Goal: Task Accomplishment & Management: Complete application form

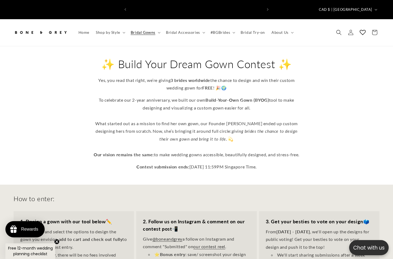
scroll to position [0, 133]
click at [44, 27] on img at bounding box center [41, 33] width 54 height 12
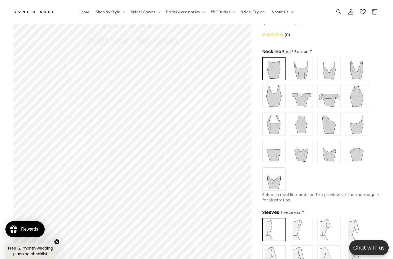
scroll to position [54, 0]
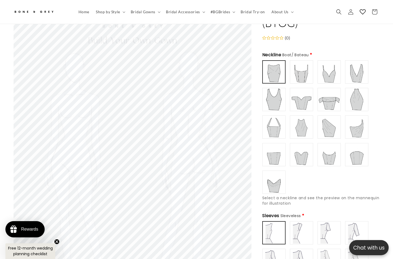
click at [360, 124] on img at bounding box center [357, 127] width 22 height 22
click at [279, 150] on img at bounding box center [274, 155] width 22 height 22
click at [306, 149] on img at bounding box center [302, 155] width 22 height 22
click at [326, 151] on img at bounding box center [329, 155] width 22 height 22
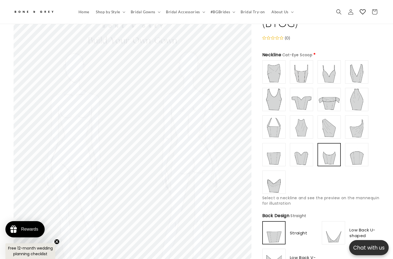
click at [269, 177] on img at bounding box center [274, 183] width 22 height 22
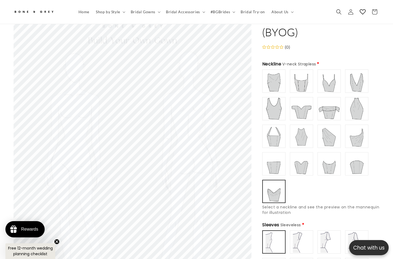
scroll to position [0, 0]
click at [334, 102] on img at bounding box center [329, 109] width 22 height 22
type input "**********"
click at [360, 79] on img at bounding box center [357, 81] width 22 height 22
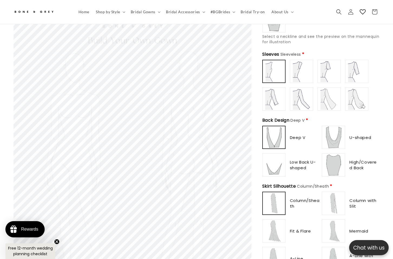
click at [297, 135] on div "Deep V" at bounding box center [291, 137] width 58 height 23
click at [299, 159] on span "Low Back U-shaped" at bounding box center [305, 164] width 30 height 11
click at [276, 162] on img at bounding box center [274, 165] width 22 height 22
click at [332, 132] on img at bounding box center [334, 138] width 22 height 22
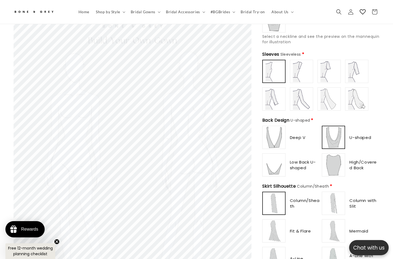
scroll to position [0, 266]
click at [300, 159] on span "Low Back U-shaped" at bounding box center [305, 164] width 30 height 11
click at [277, 131] on img at bounding box center [274, 138] width 22 height 22
click at [336, 154] on img at bounding box center [334, 165] width 22 height 22
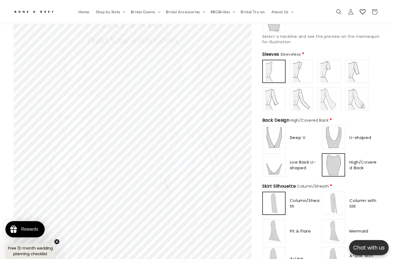
click at [276, 132] on img at bounding box center [274, 138] width 22 height 22
type input "**********"
click at [271, 155] on img at bounding box center [274, 165] width 22 height 22
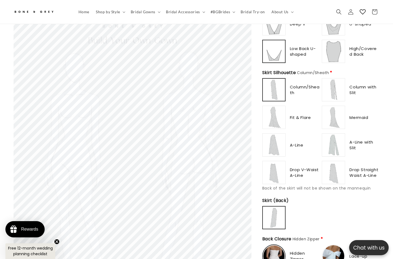
scroll to position [330, 0]
click at [273, 106] on img at bounding box center [274, 117] width 22 height 22
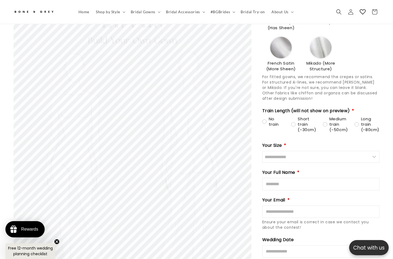
scroll to position [0, 0]
click at [57, 242] on icon "Close teaser" at bounding box center [57, 242] width 2 height 2
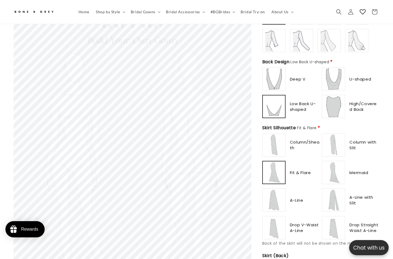
scroll to position [293, 0]
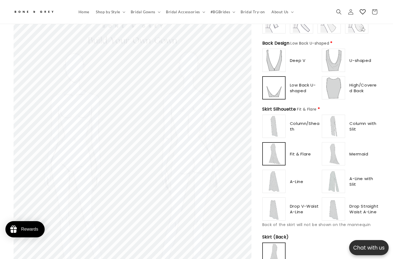
click at [338, 117] on img at bounding box center [334, 127] width 22 height 22
click at [336, 149] on img at bounding box center [334, 154] width 22 height 22
click at [331, 174] on img at bounding box center [334, 182] width 22 height 22
click at [335, 198] on img at bounding box center [334, 209] width 22 height 22
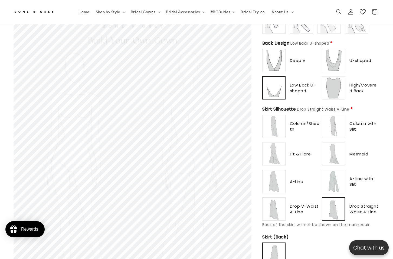
type input "**********"
click at [273, 150] on img at bounding box center [274, 154] width 22 height 22
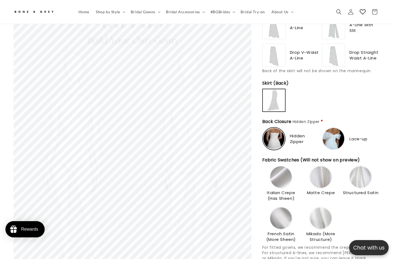
scroll to position [448, 0]
click at [278, 134] on img at bounding box center [273, 138] width 21 height 21
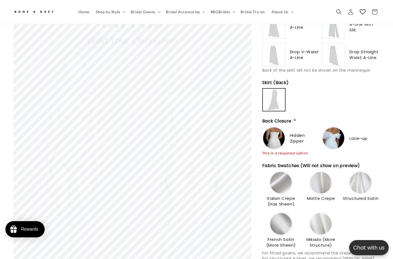
scroll to position [0, 133]
click at [335, 129] on img at bounding box center [334, 139] width 22 height 22
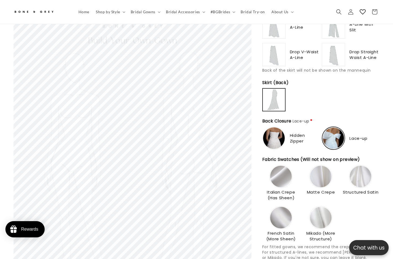
type input "**********"
click at [274, 130] on img at bounding box center [274, 139] width 22 height 22
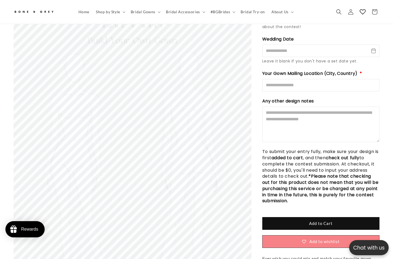
scroll to position [819, 0]
